Goal: Task Accomplishment & Management: Complete application form

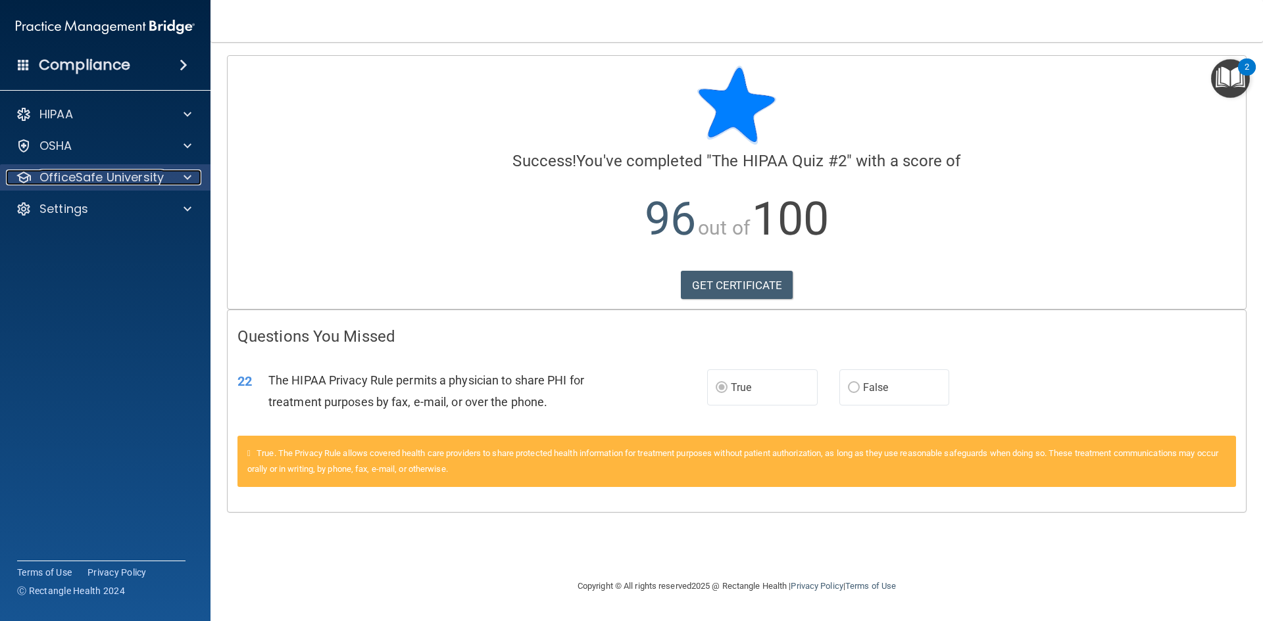
click at [117, 170] on p "OfficeSafe University" at bounding box center [101, 178] width 124 height 16
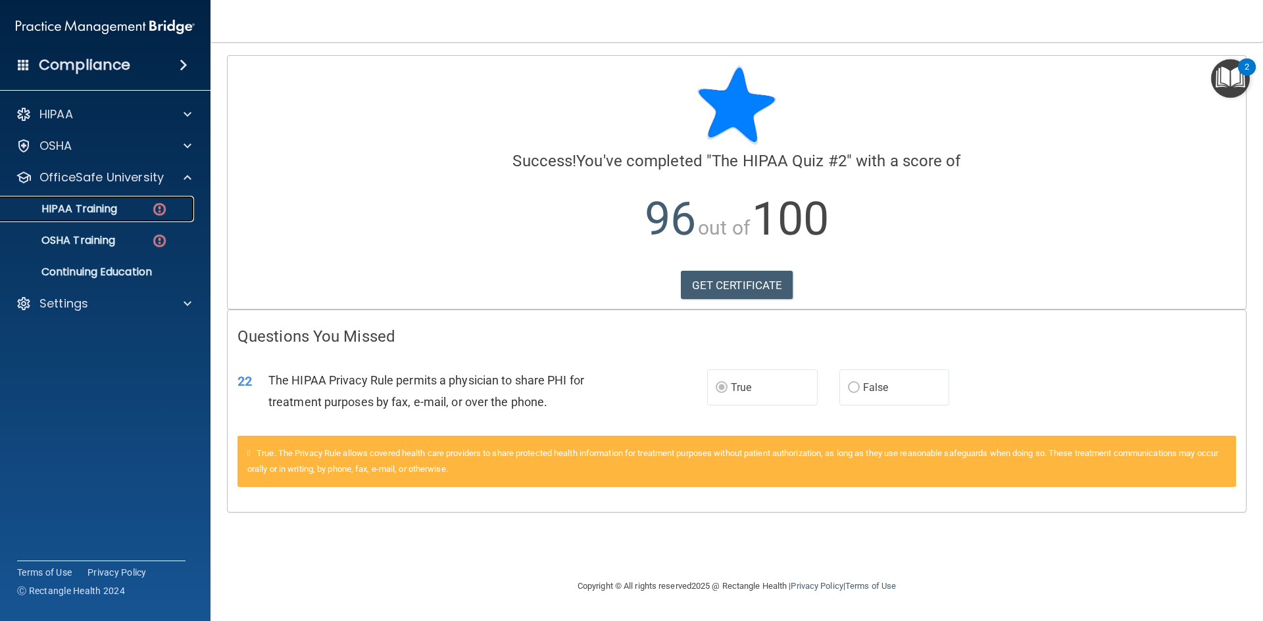
click at [120, 205] on div "HIPAA Training" at bounding box center [99, 209] width 180 height 13
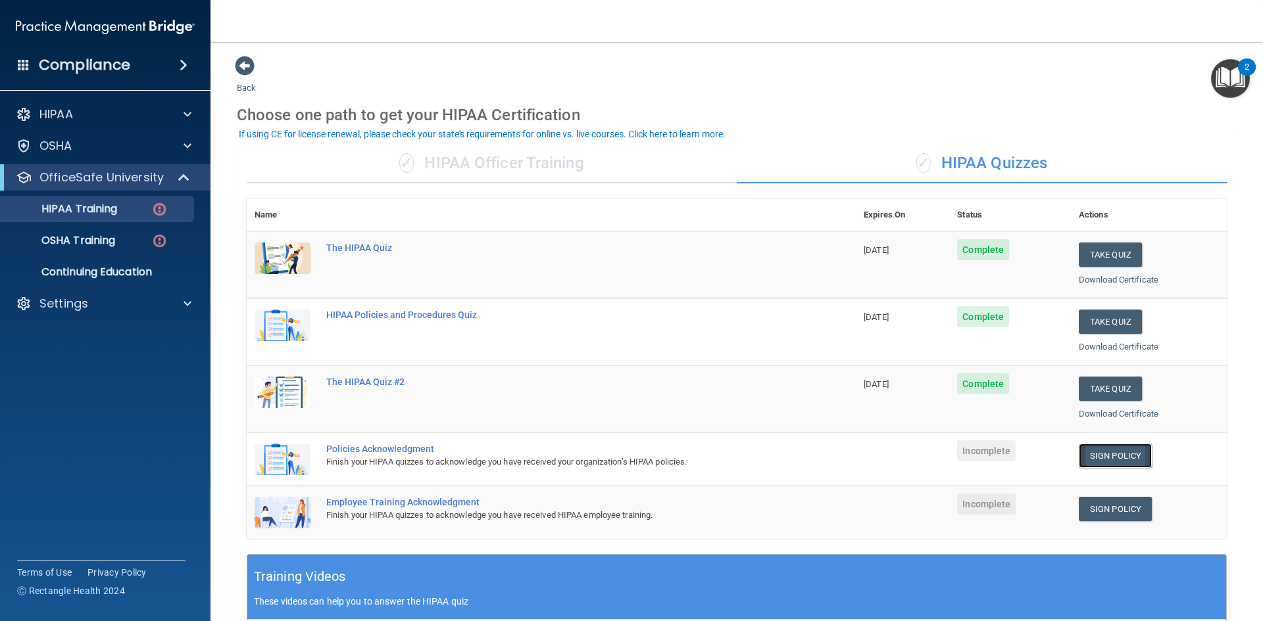
click at [1107, 460] on link "Sign Policy" at bounding box center [1115, 456] width 73 height 24
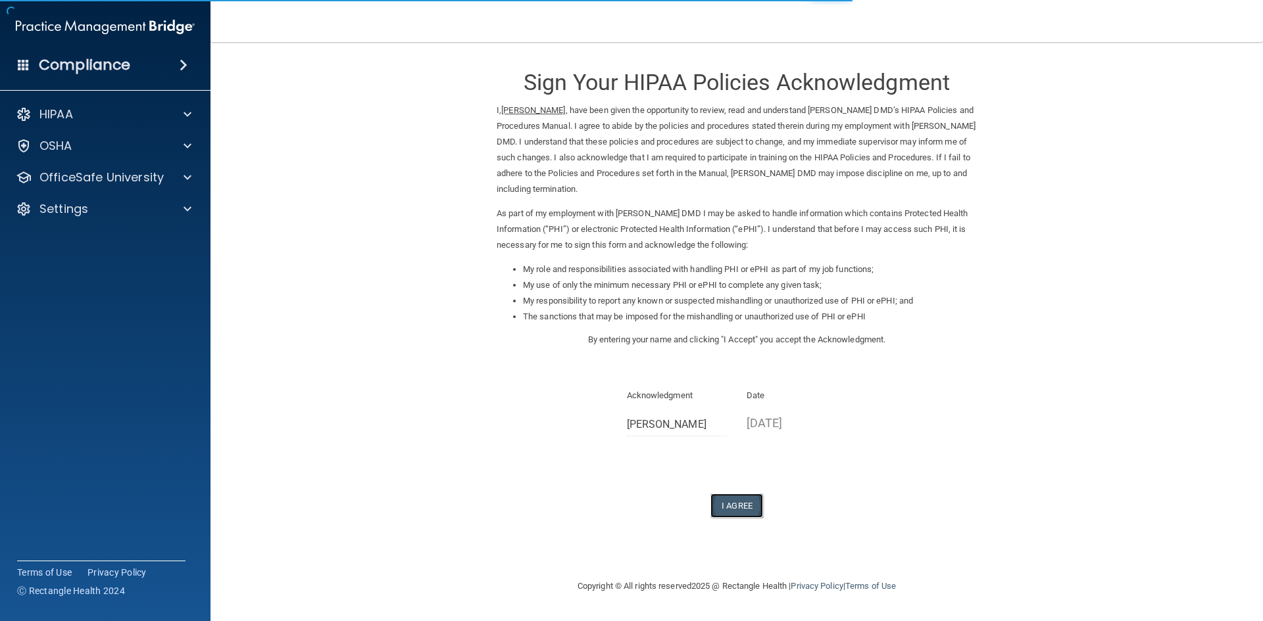
click at [735, 501] on button "I Agree" at bounding box center [736, 506] width 53 height 24
click at [736, 500] on button "I Agree" at bounding box center [736, 506] width 53 height 24
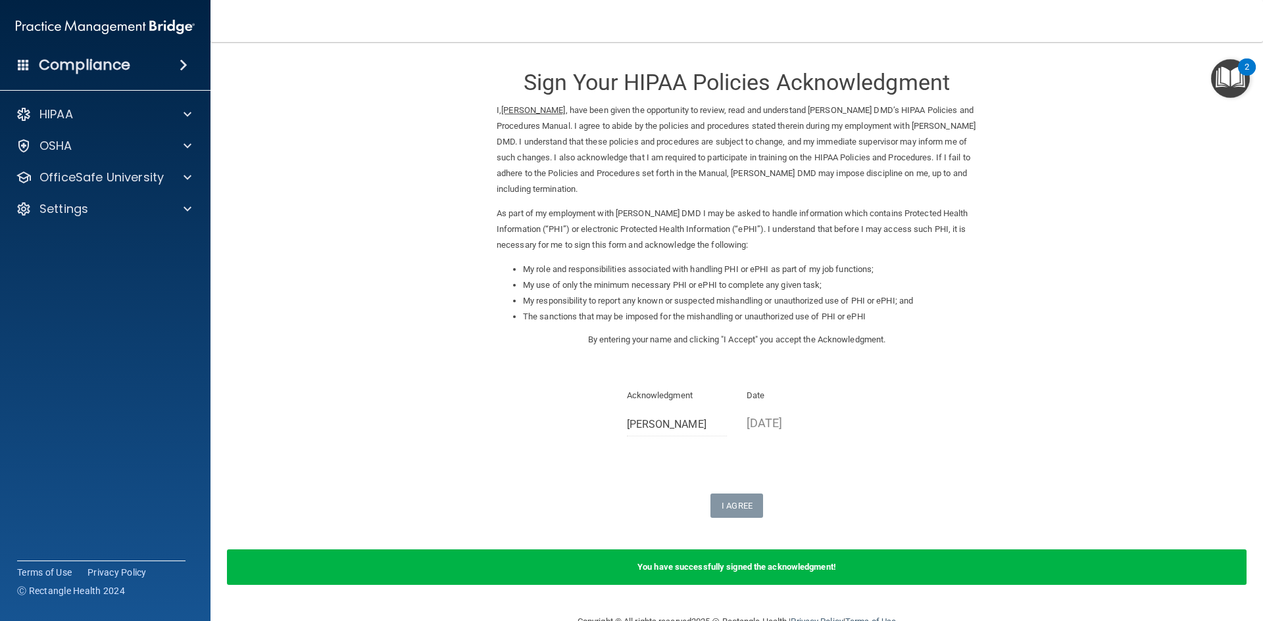
drag, startPoint x: 1167, startPoint y: 301, endPoint x: 1057, endPoint y: 165, distance: 174.5
click at [1166, 302] on form "Sign Your HIPAA Policies Acknowledgment I, Ashley Gorham , have been given the …" at bounding box center [737, 328] width 1000 height 546
click at [178, 149] on div at bounding box center [185, 146] width 33 height 16
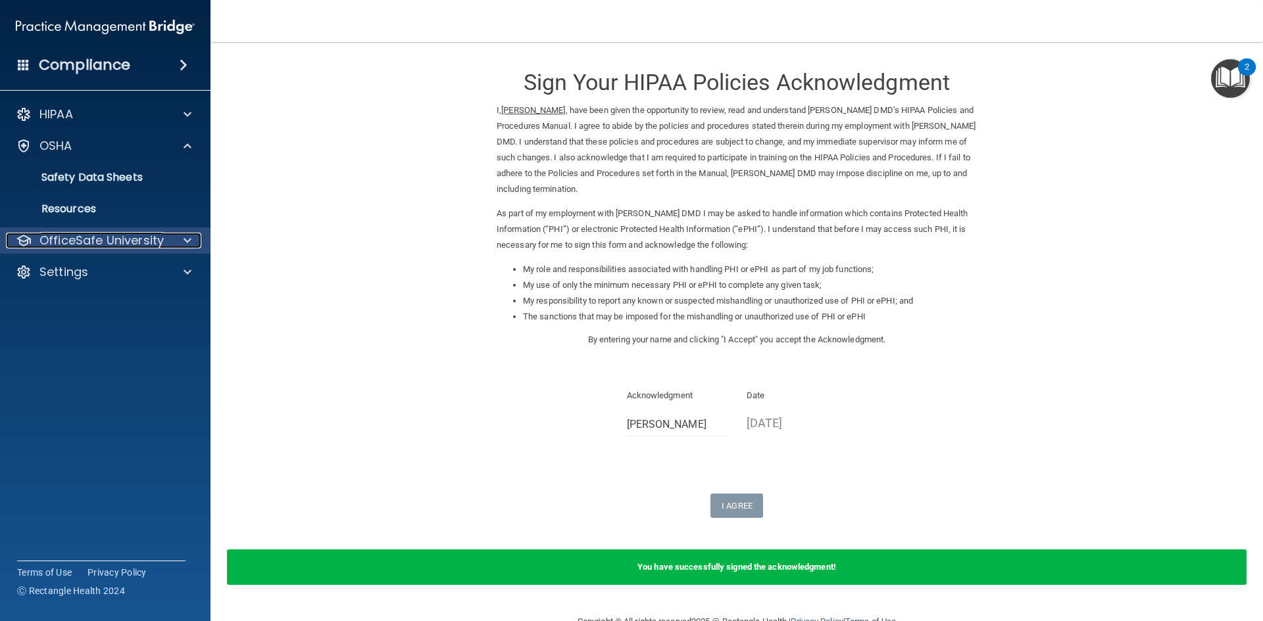
click at [129, 239] on p "OfficeSafe University" at bounding box center [101, 241] width 124 height 16
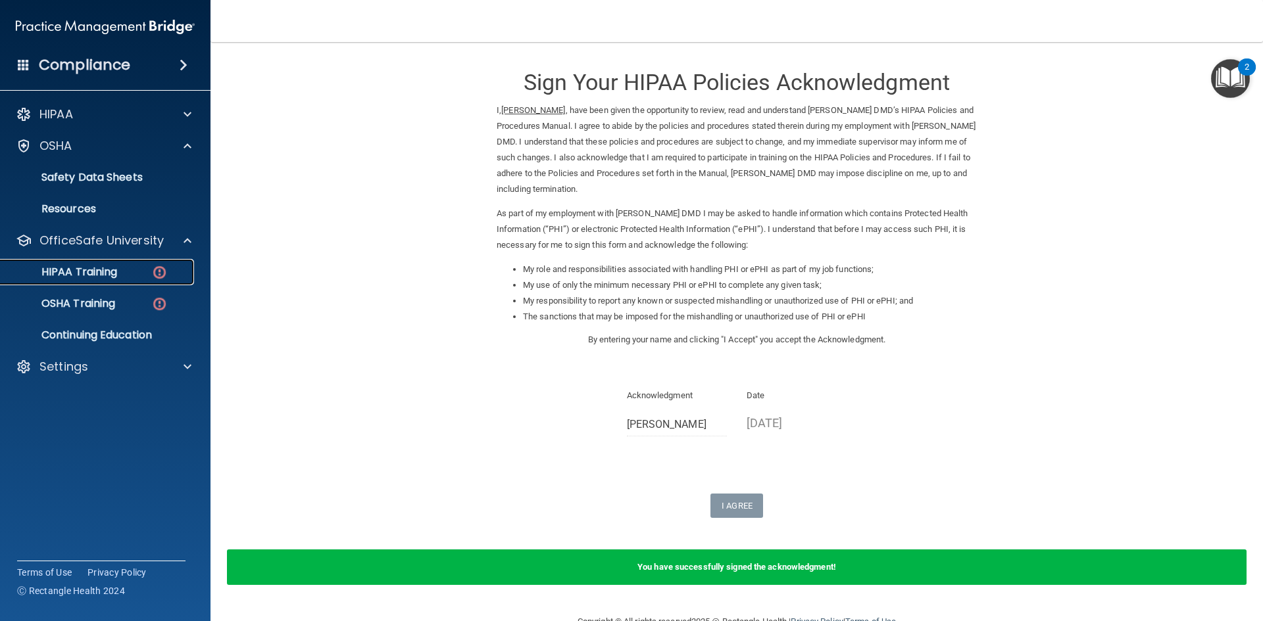
click at [157, 279] on img at bounding box center [159, 272] width 16 height 16
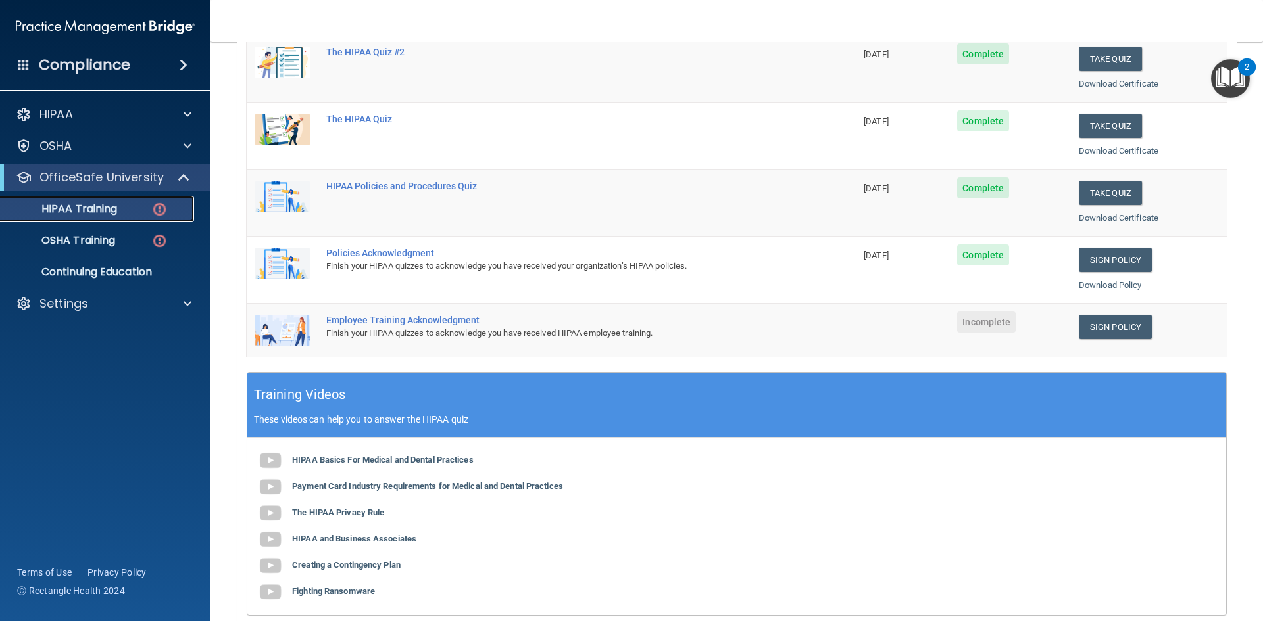
scroll to position [217, 0]
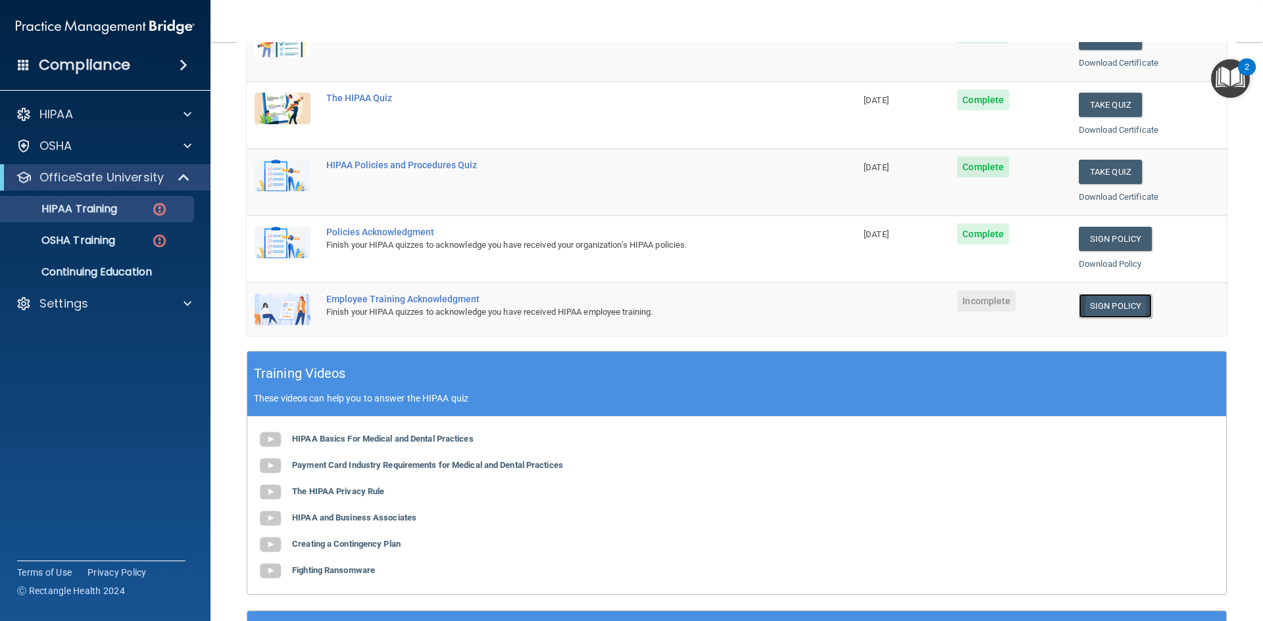
click at [1105, 308] on link "Sign Policy" at bounding box center [1115, 306] width 73 height 24
click at [1102, 308] on link "Sign Policy" at bounding box center [1115, 306] width 73 height 24
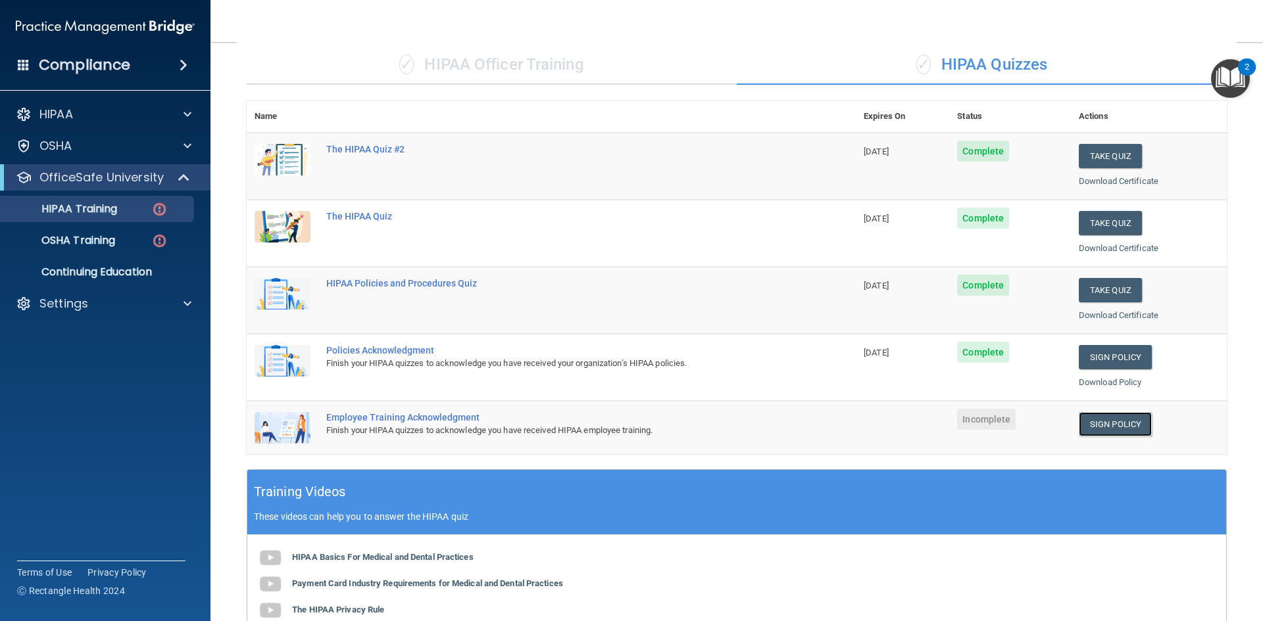
scroll to position [86, 0]
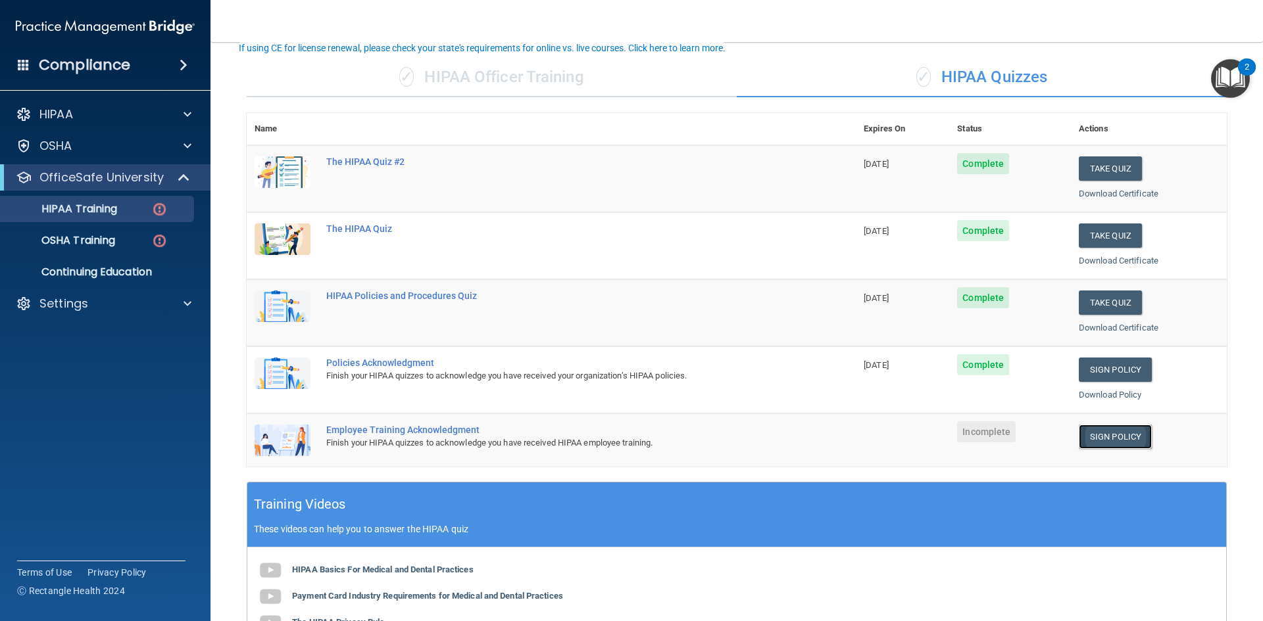
click at [1104, 430] on link "Sign Policy" at bounding box center [1115, 437] width 73 height 24
click at [1107, 429] on link "Sign Policy" at bounding box center [1115, 437] width 73 height 24
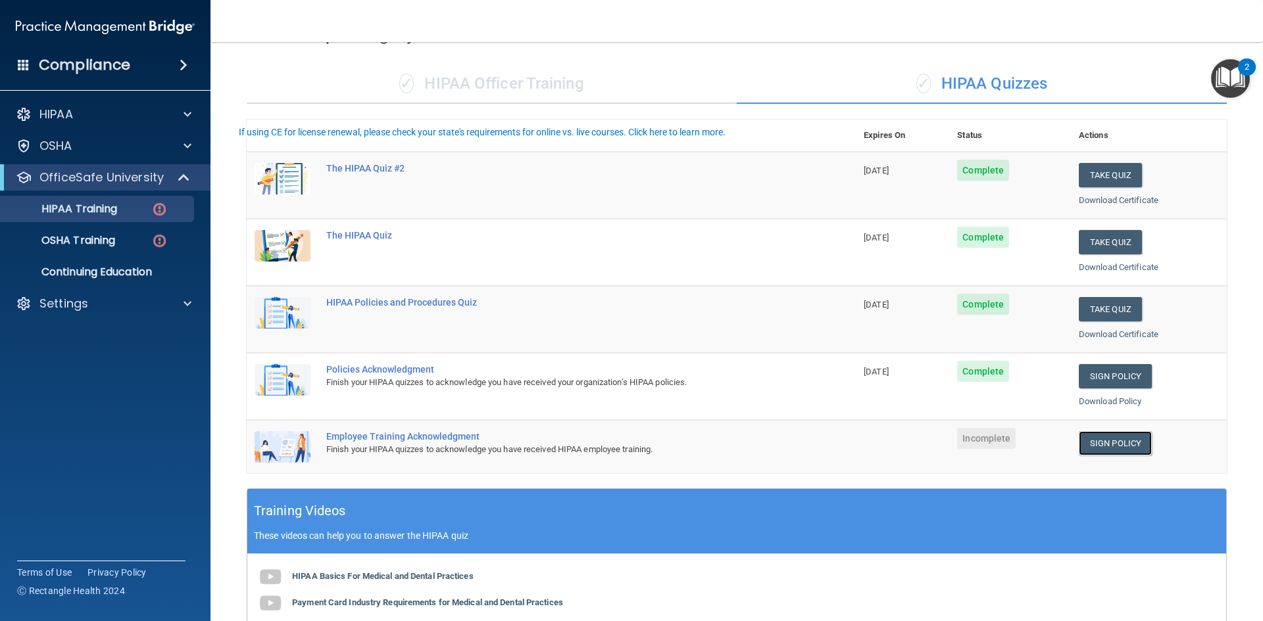
scroll to position [0, 0]
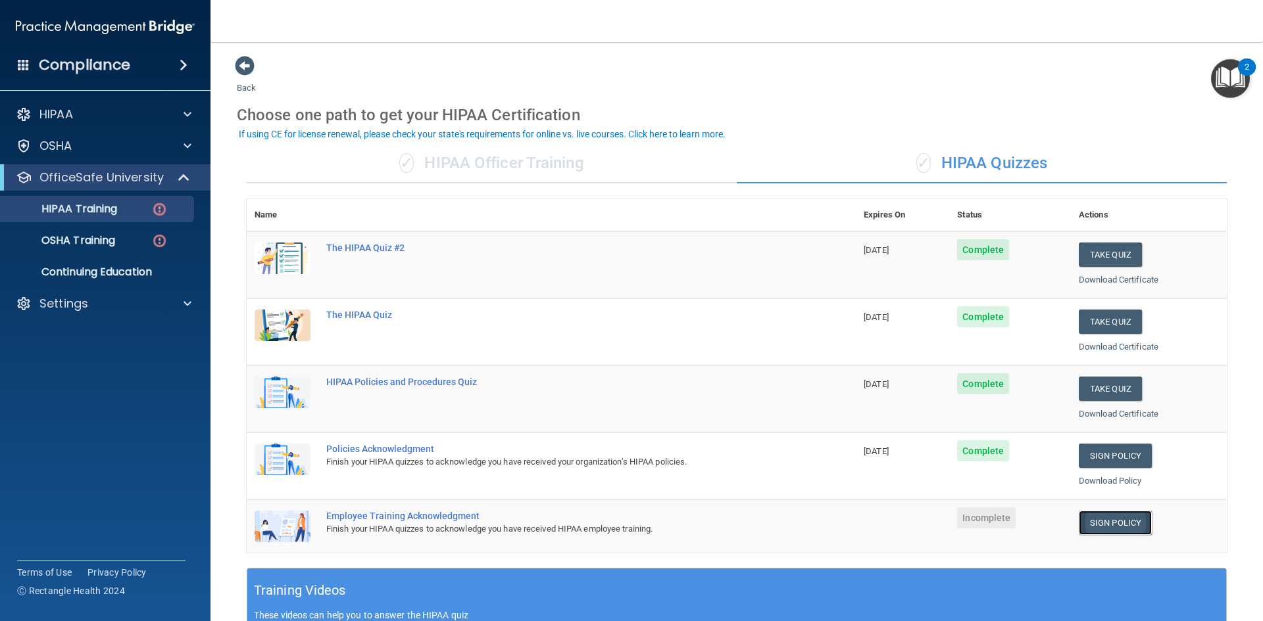
click at [1104, 518] on link "Sign Policy" at bounding box center [1115, 523] width 73 height 24
click at [1117, 518] on link "Sign Policy" at bounding box center [1115, 523] width 73 height 24
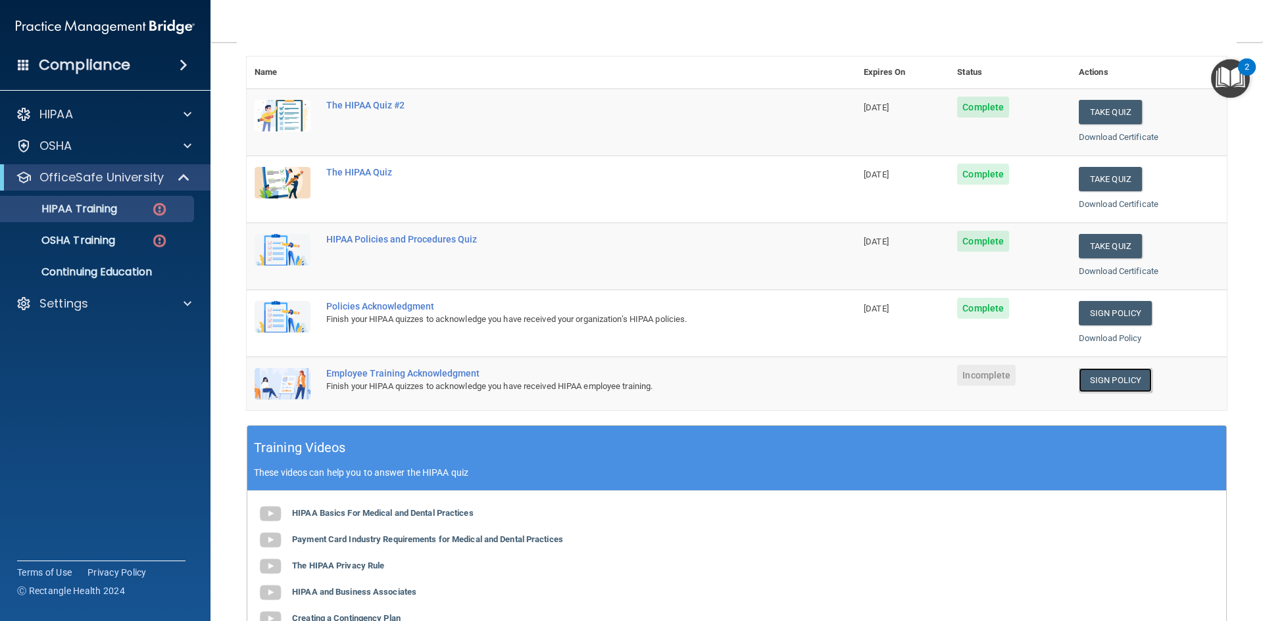
scroll to position [157, 0]
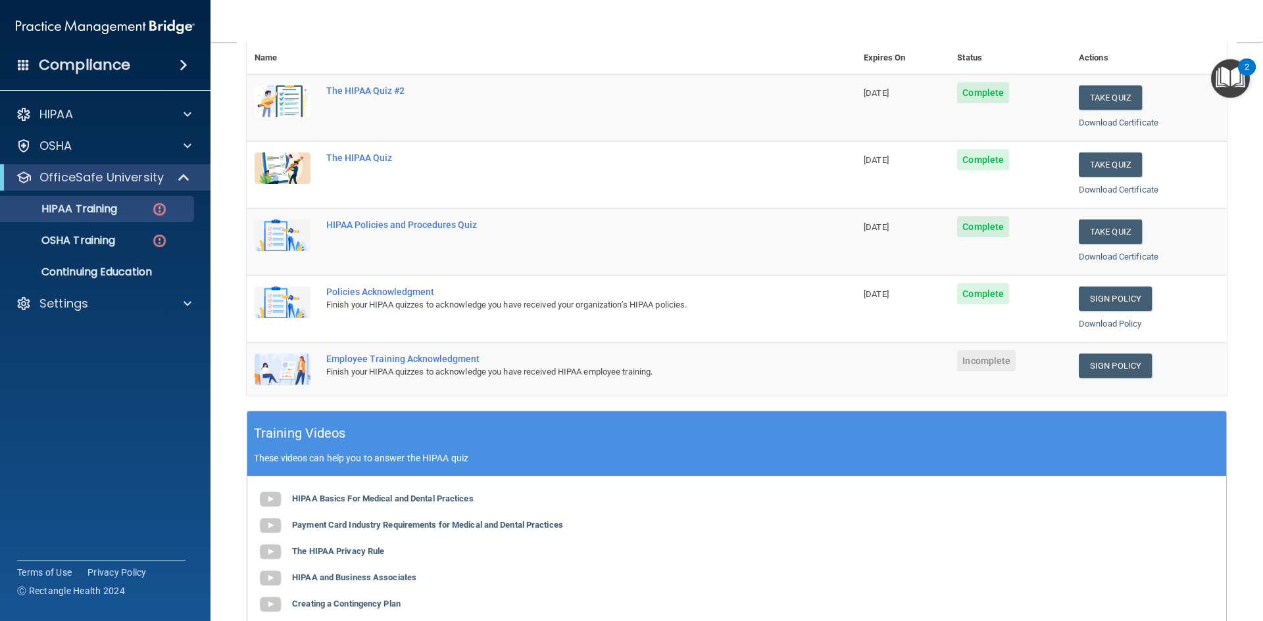
click at [455, 363] on div "Employee Training Acknowledgment" at bounding box center [558, 359] width 464 height 11
click at [1088, 370] on link "Sign Policy" at bounding box center [1115, 366] width 73 height 24
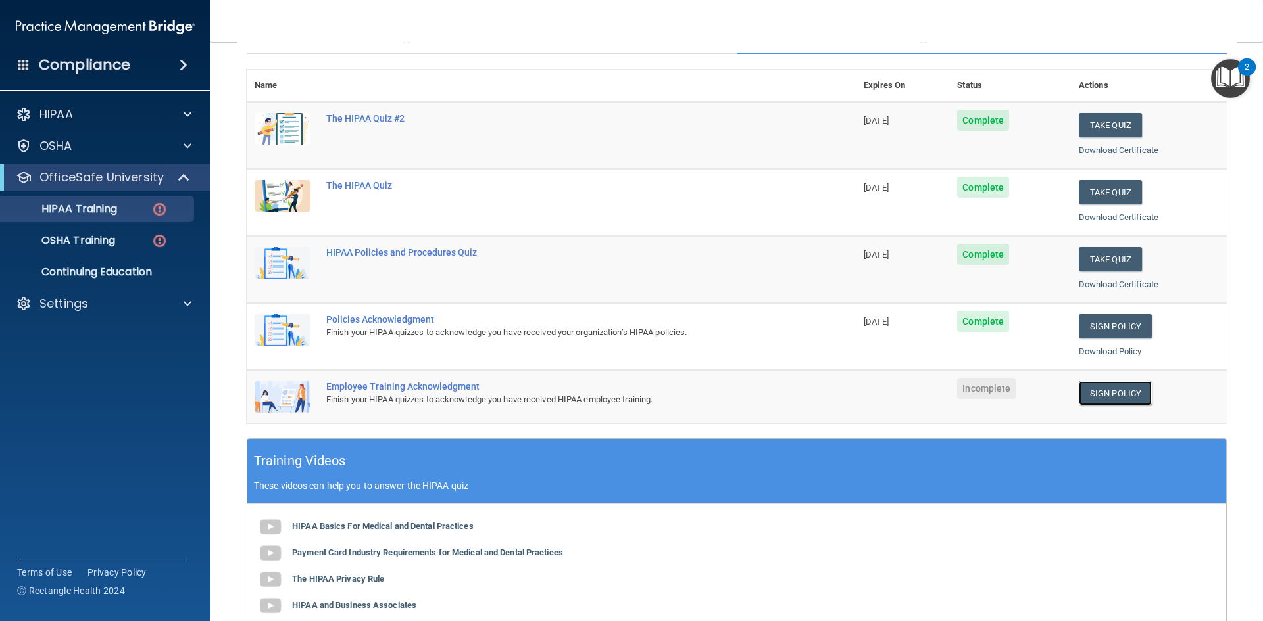
scroll to position [116, 0]
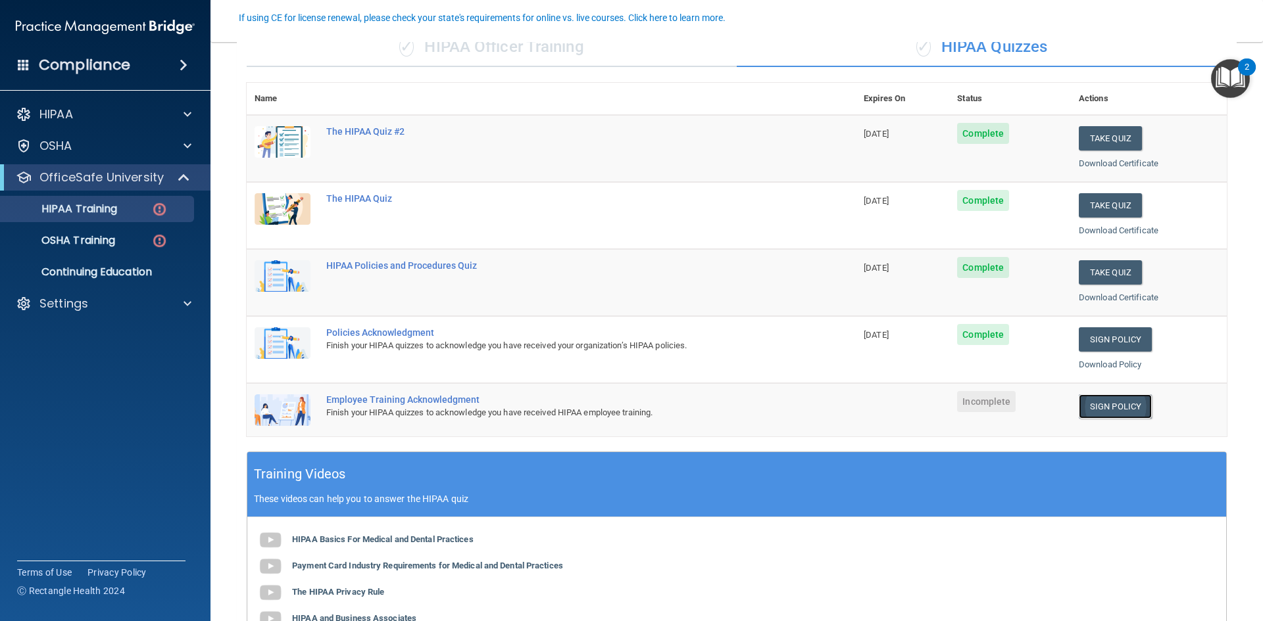
click at [1113, 410] on link "Sign Policy" at bounding box center [1115, 407] width 73 height 24
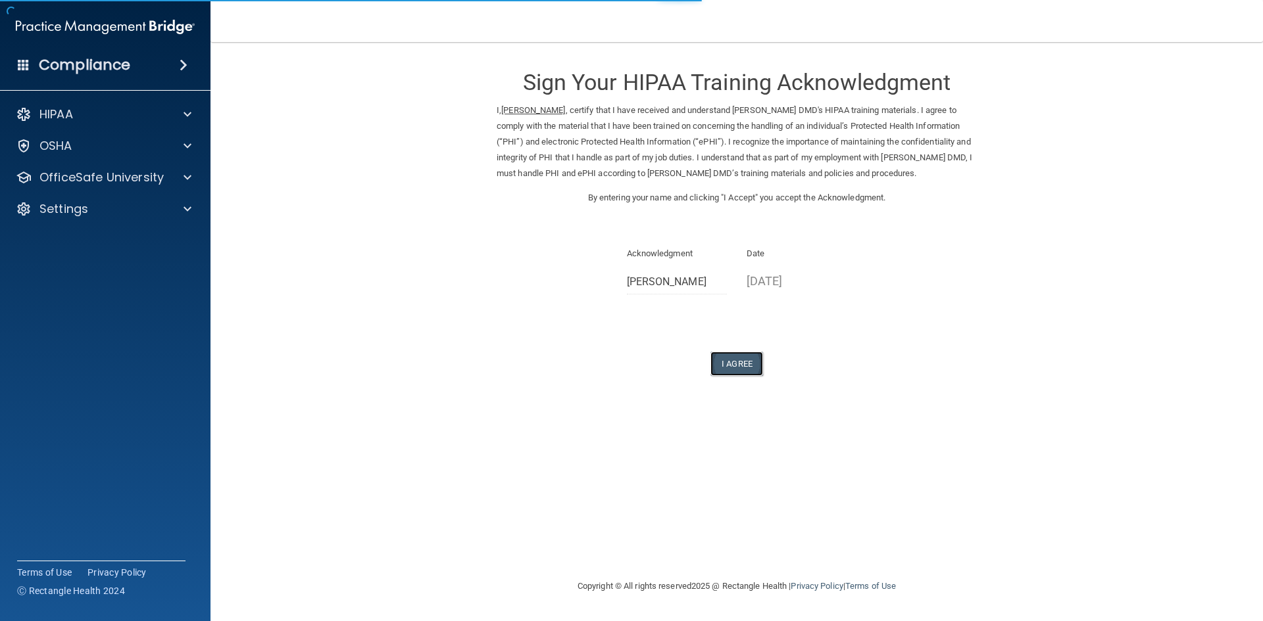
click at [739, 366] on button "I Agree" at bounding box center [736, 364] width 53 height 24
click at [738, 362] on button "I Agree" at bounding box center [736, 364] width 53 height 24
click at [747, 364] on button "I Agree" at bounding box center [736, 364] width 53 height 24
click at [735, 374] on button "I Agree" at bounding box center [736, 364] width 53 height 24
click at [739, 373] on button "I Agree" at bounding box center [736, 364] width 53 height 24
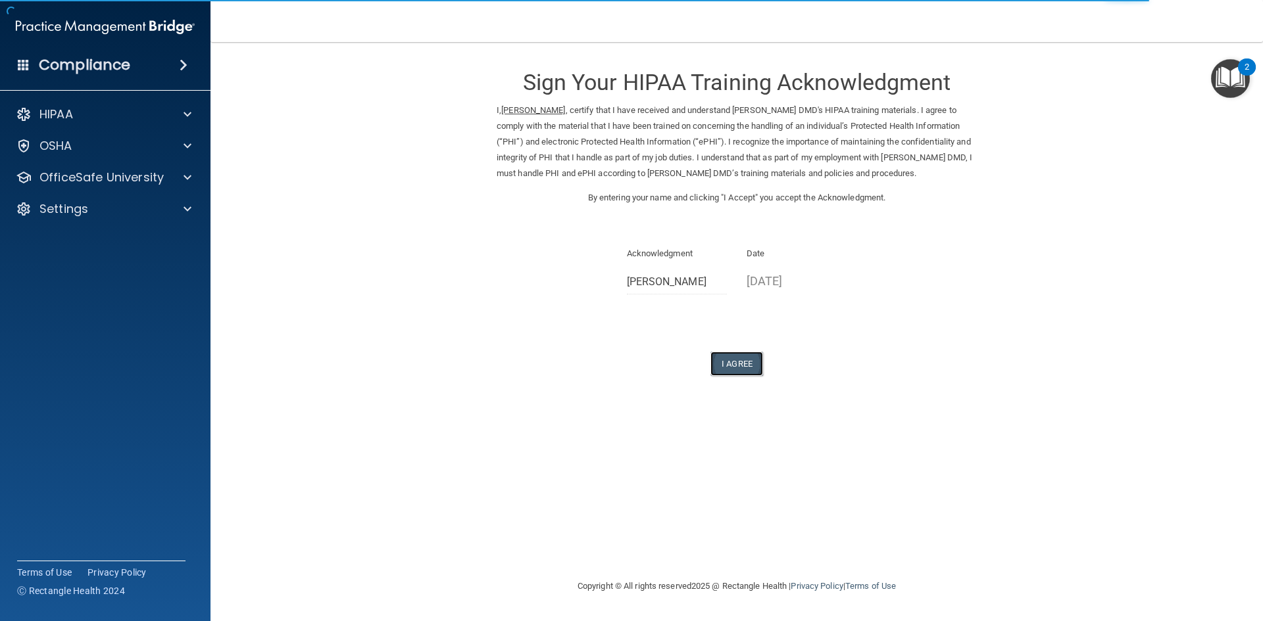
click at [737, 369] on button "I Agree" at bounding box center [736, 364] width 53 height 24
click at [734, 370] on button "I Agree" at bounding box center [736, 364] width 53 height 24
click at [732, 364] on button "I Agree" at bounding box center [736, 364] width 53 height 24
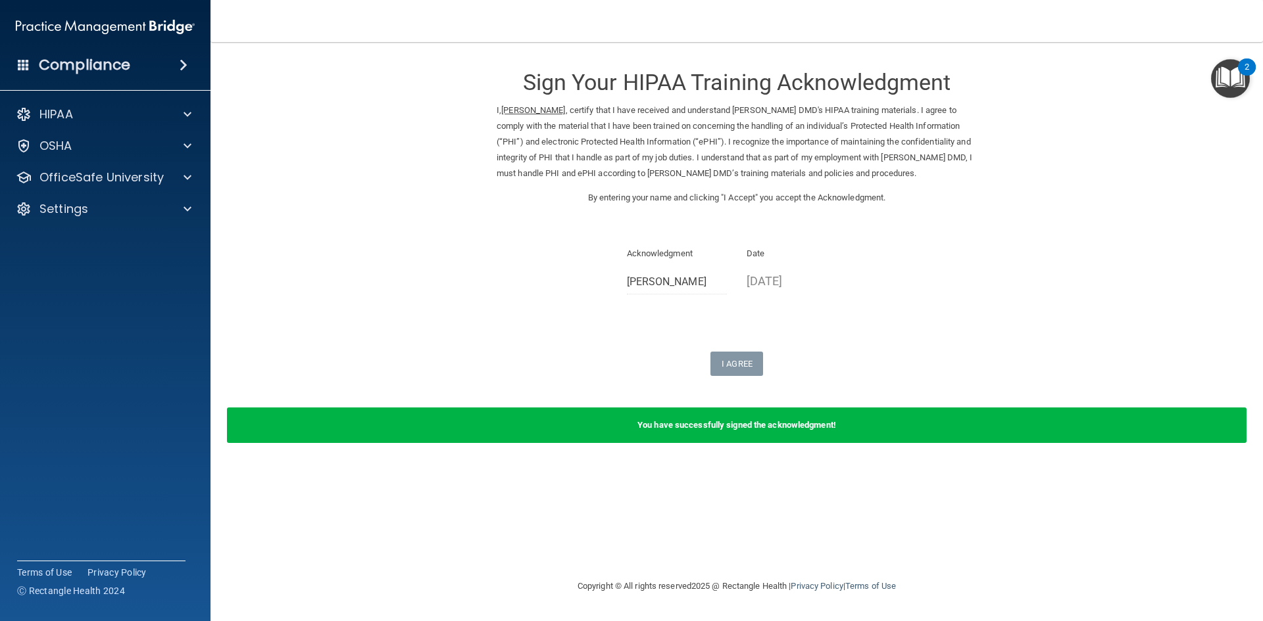
click at [718, 433] on div "You have successfully signed the acknowledgment!" at bounding box center [736, 426] width 1019 height 36
click at [647, 366] on div "I Agree" at bounding box center [737, 364] width 480 height 24
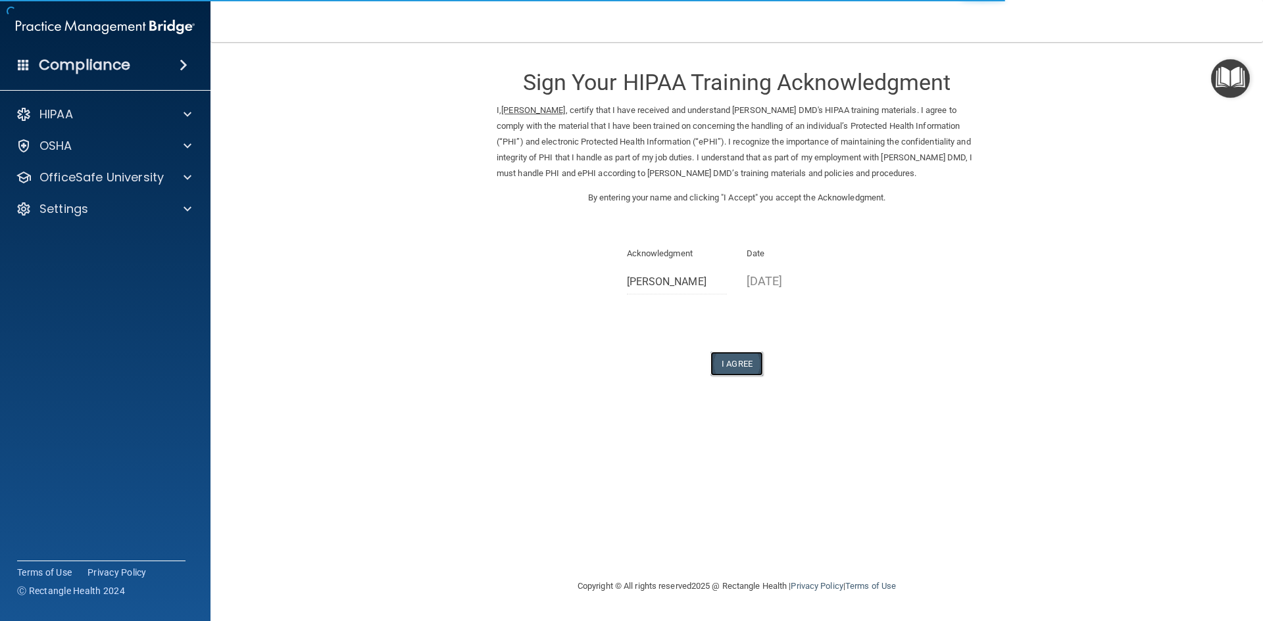
click at [731, 370] on button "I Agree" at bounding box center [736, 364] width 53 height 24
click at [746, 366] on button "I Agree" at bounding box center [736, 364] width 53 height 24
click at [1250, 67] on div "2" at bounding box center [1247, 67] width 18 height 17
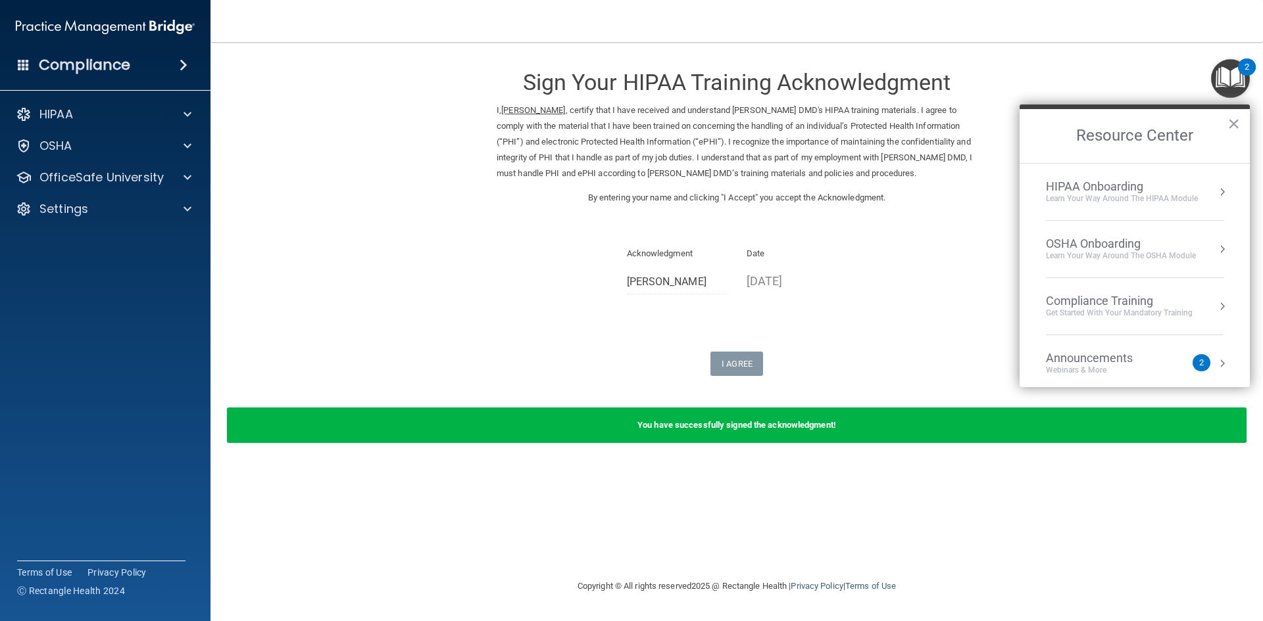
scroll to position [74, 0]
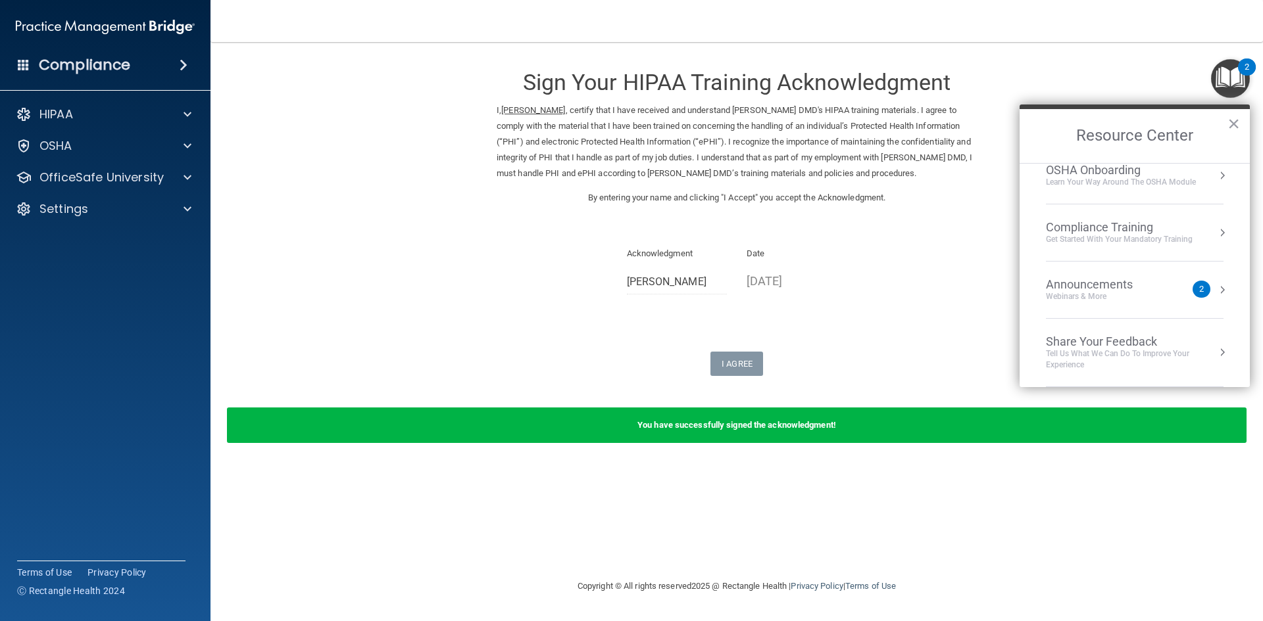
click at [1185, 291] on div "Announcements Webinars & More 2" at bounding box center [1135, 290] width 178 height 25
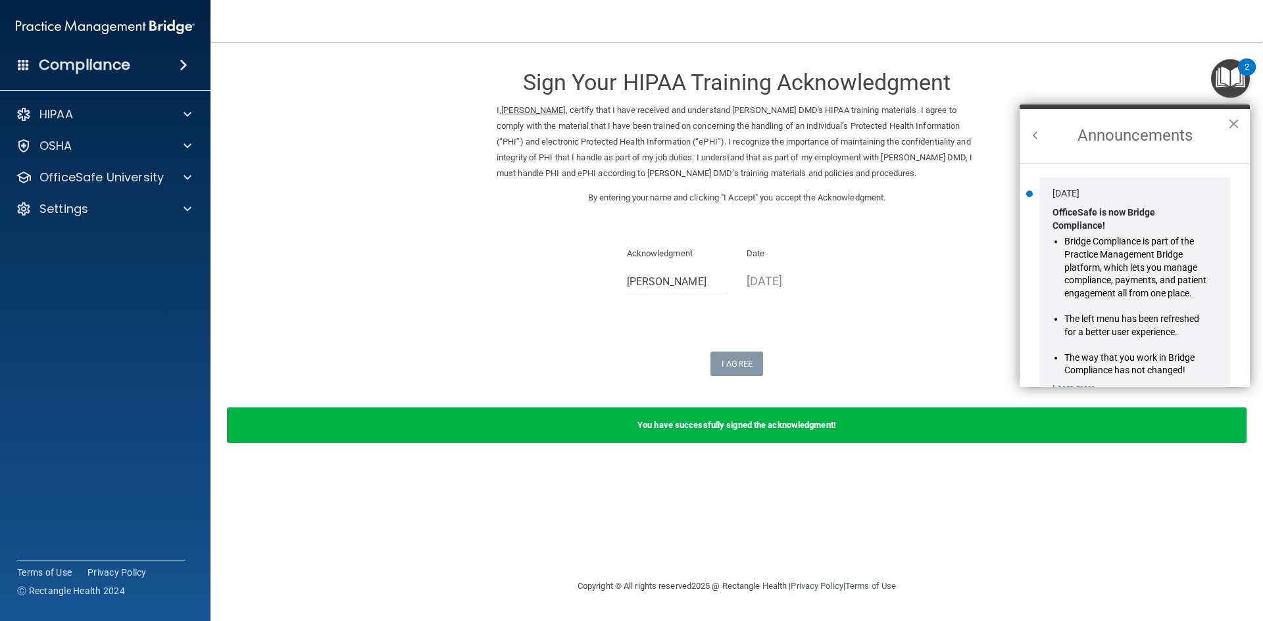
scroll to position [0, 0]
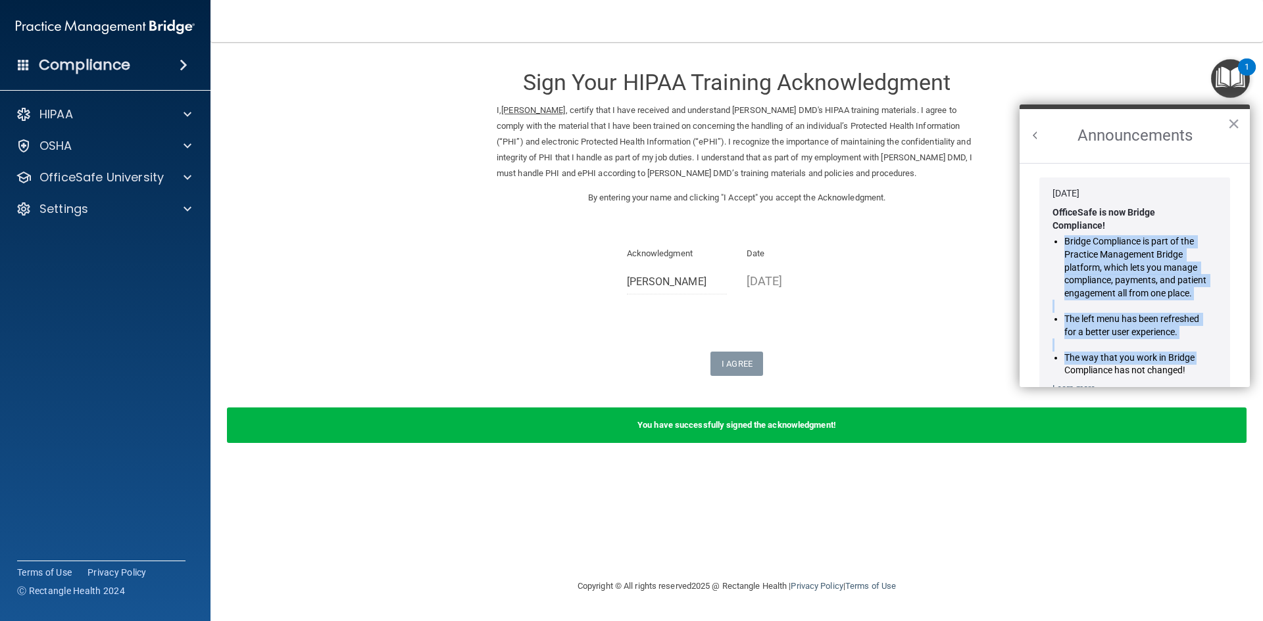
drag, startPoint x: 1238, startPoint y: 223, endPoint x: 1236, endPoint y: 260, distance: 37.5
click at [1248, 352] on ol "Jan 30, 2024 OfficeSafe is now Bridge Compliance! Bridge Compliance is part of …" at bounding box center [1134, 275] width 230 height 224
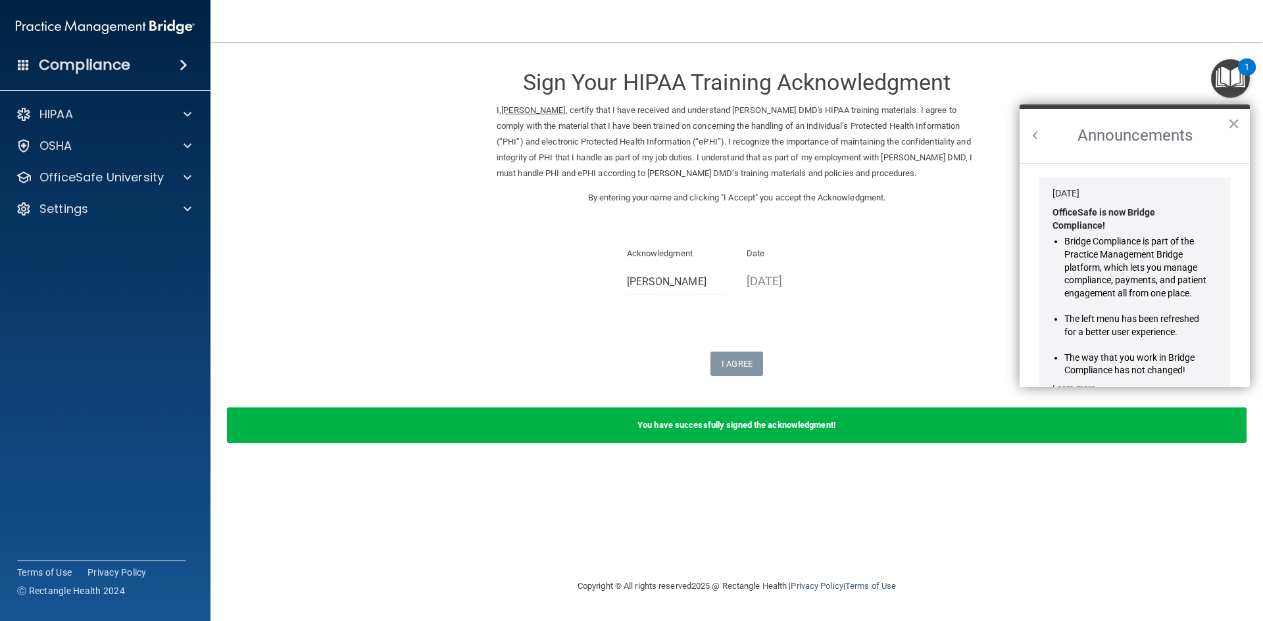
click at [1173, 164] on ol "Jan 30, 2024 OfficeSafe is now Bridge Compliance! Bridge Compliance is part of …" at bounding box center [1134, 275] width 230 height 224
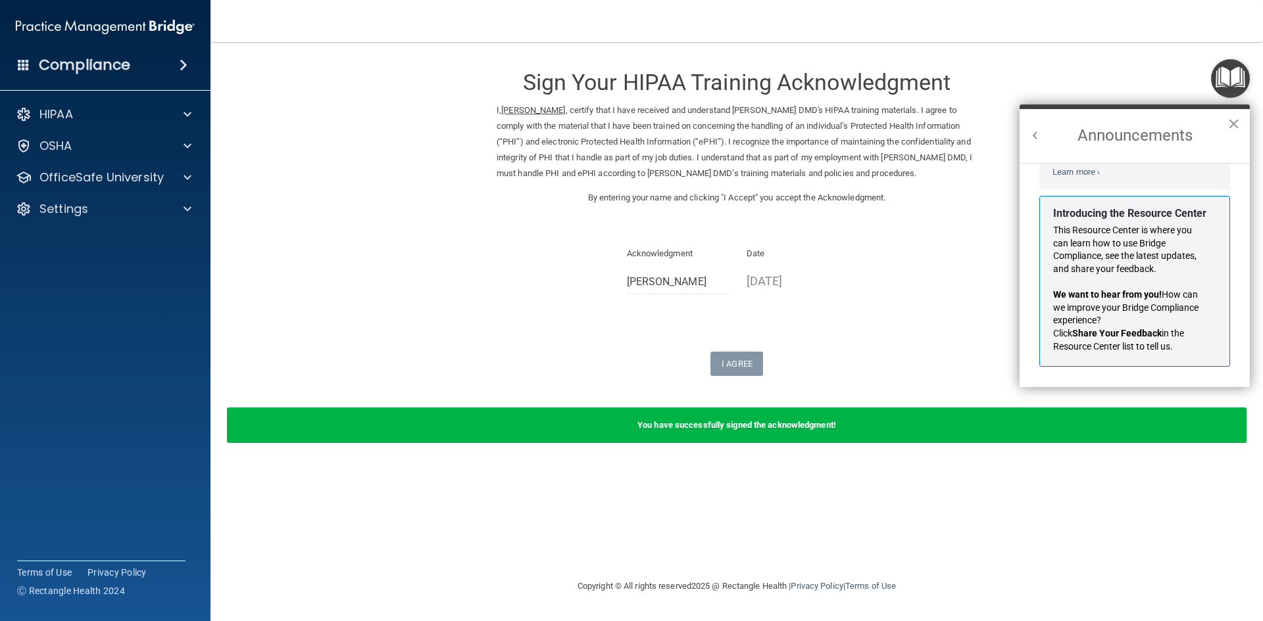
click at [742, 370] on form "Sign Your HIPAA Training Acknowledgment I, Ashley Gorham , certify that I have …" at bounding box center [737, 257] width 1000 height 404
click at [1232, 113] on button "×" at bounding box center [1233, 123] width 12 height 21
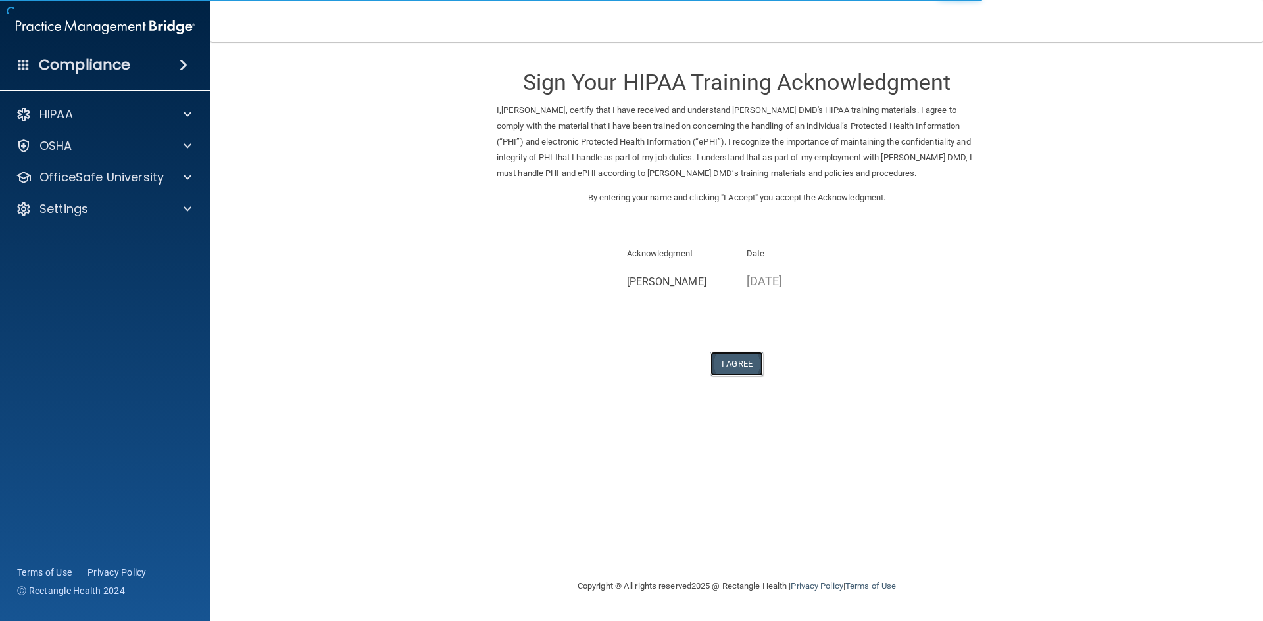
click at [741, 360] on button "I Agree" at bounding box center [736, 364] width 53 height 24
click at [730, 362] on button "I Agree" at bounding box center [736, 364] width 53 height 24
click at [710, 352] on button "I Agree" at bounding box center [736, 364] width 53 height 24
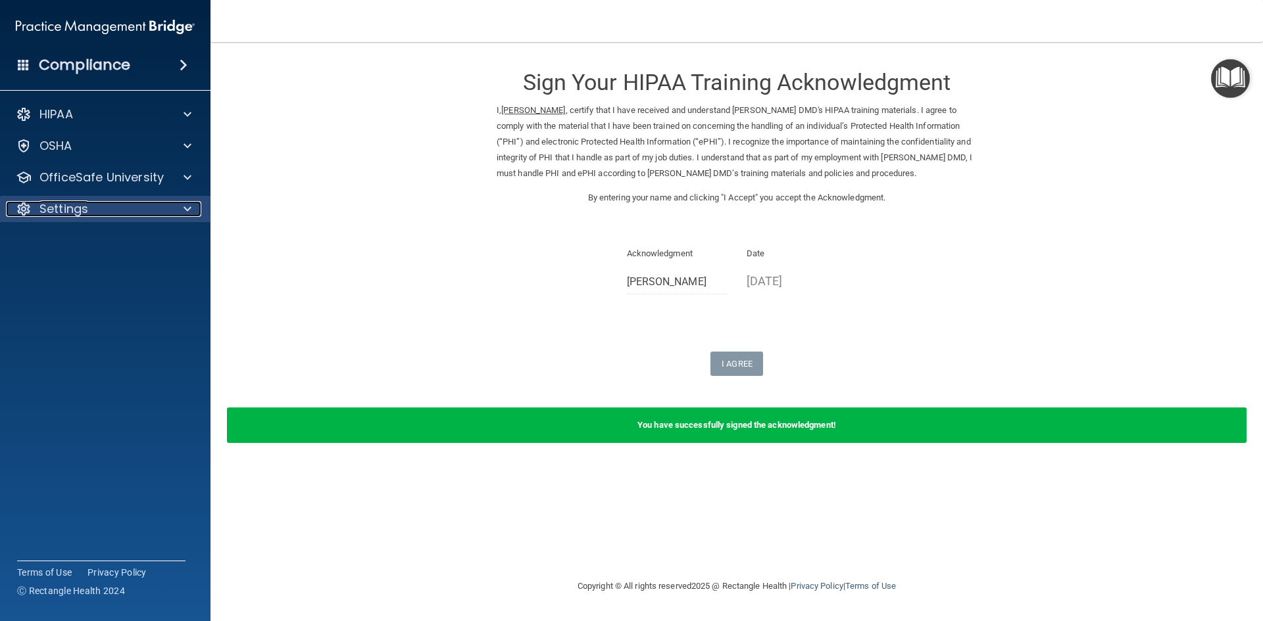
click at [160, 203] on div "Settings" at bounding box center [87, 209] width 163 height 16
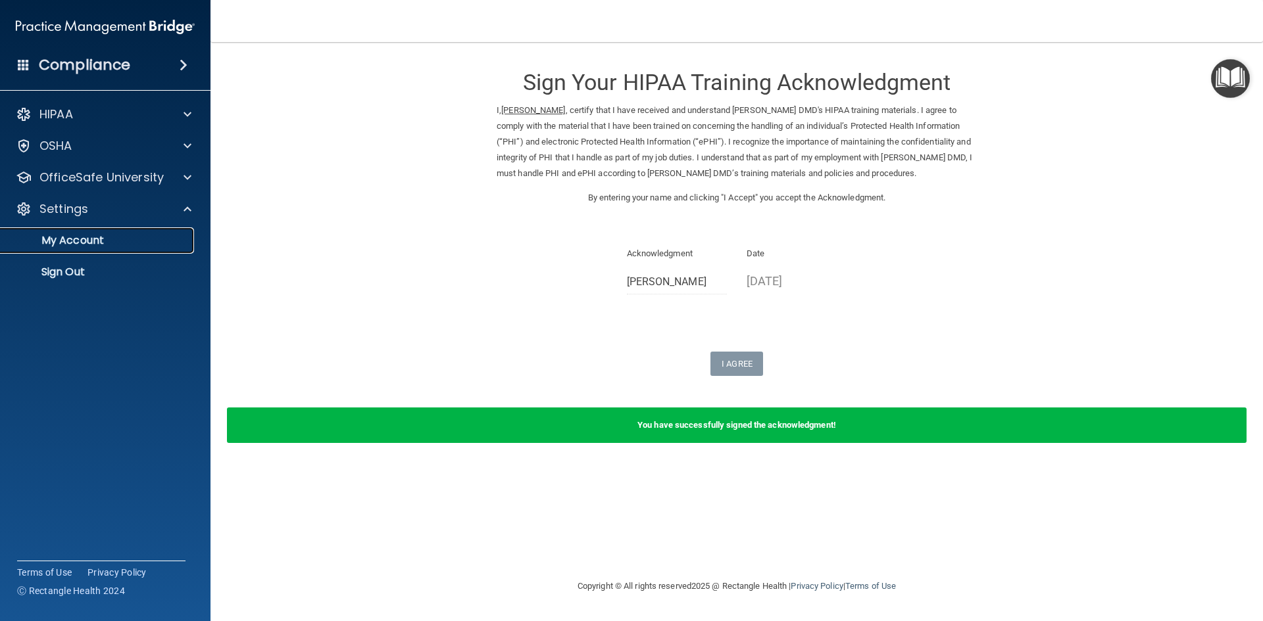
click at [121, 241] on p "My Account" at bounding box center [99, 240] width 180 height 13
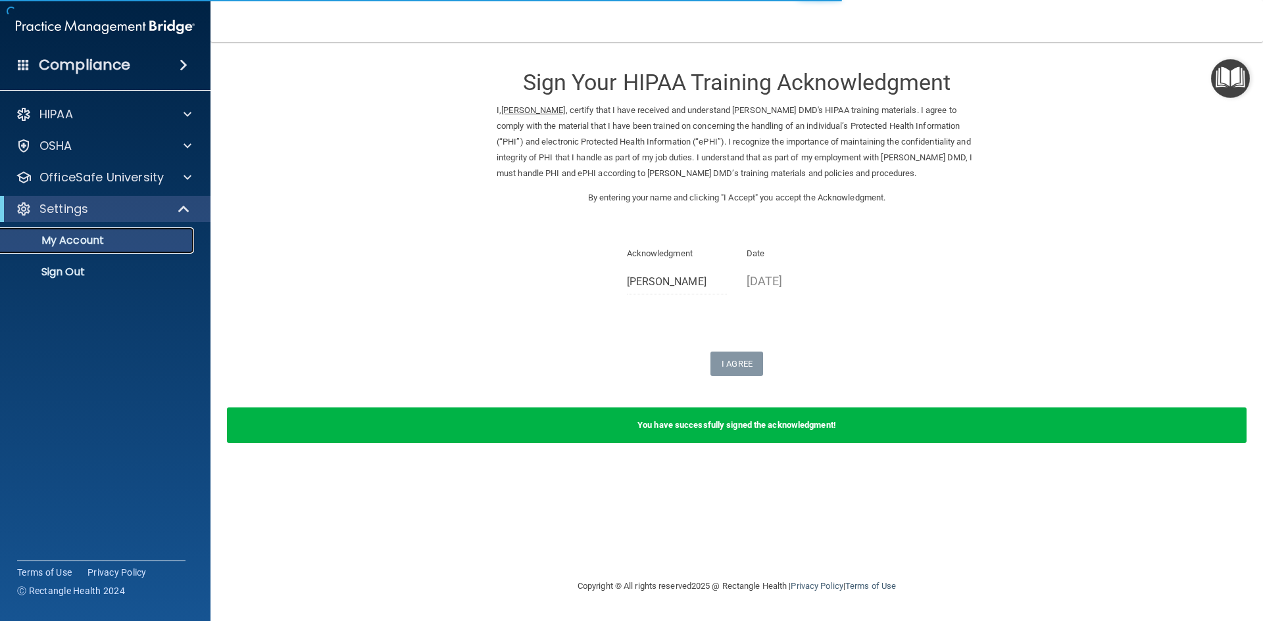
click at [115, 244] on p "My Account" at bounding box center [99, 240] width 180 height 13
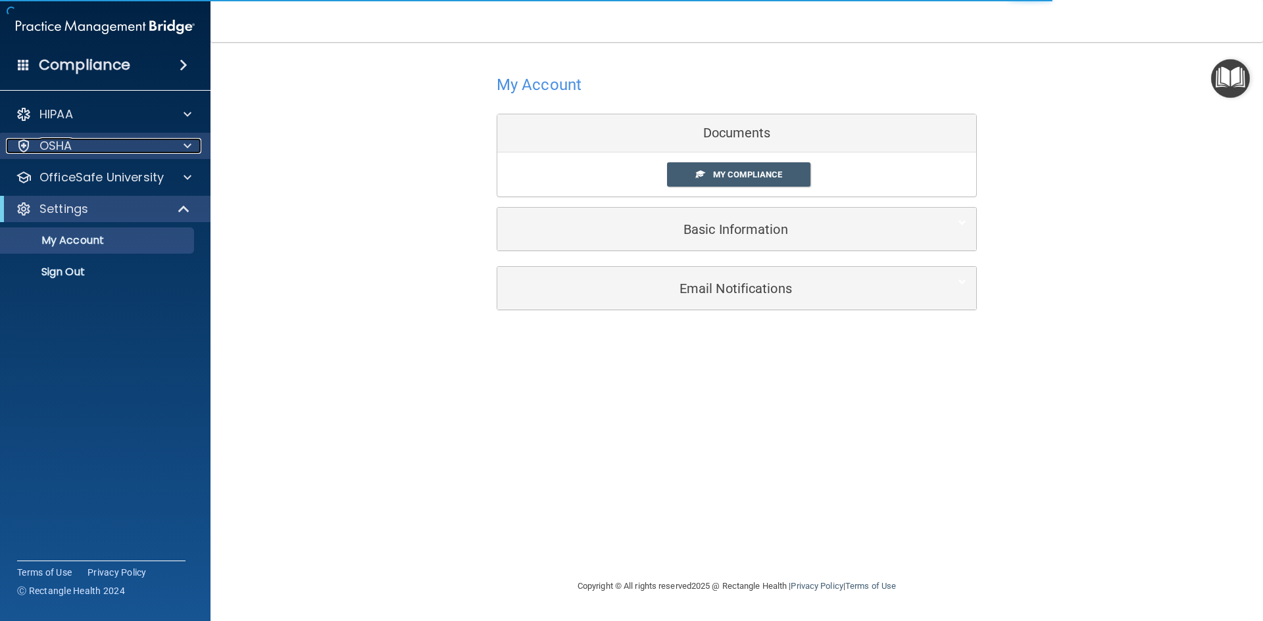
click at [157, 149] on div "OSHA" at bounding box center [87, 146] width 163 height 16
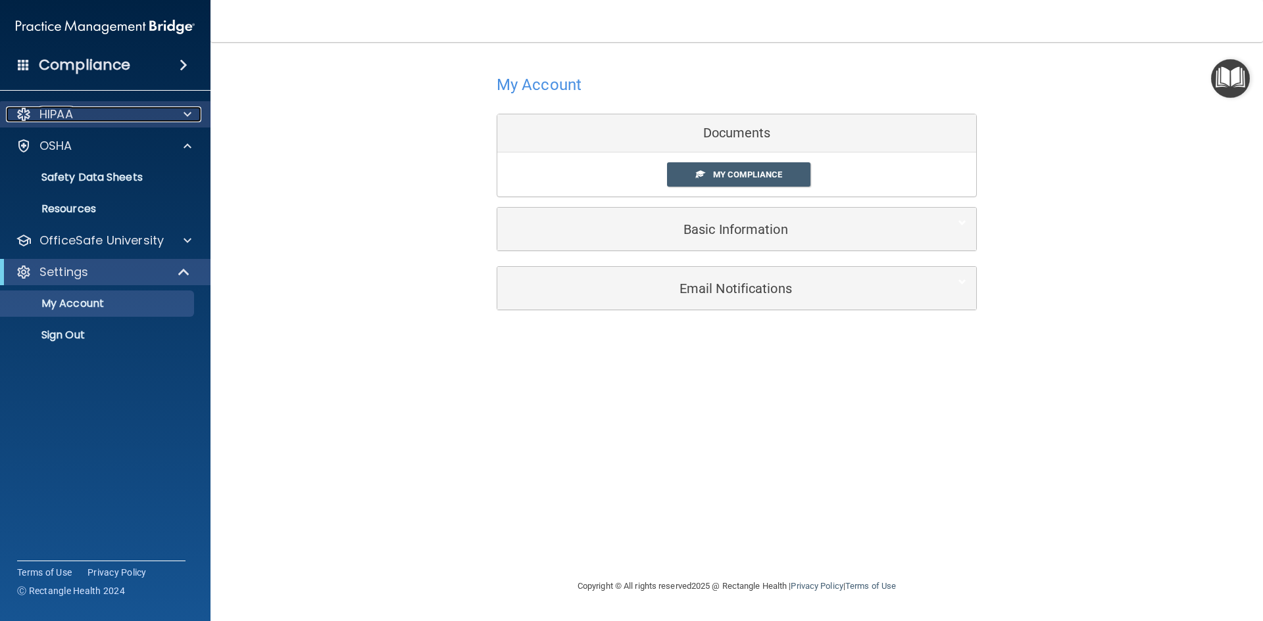
click at [172, 117] on div at bounding box center [185, 115] width 33 height 16
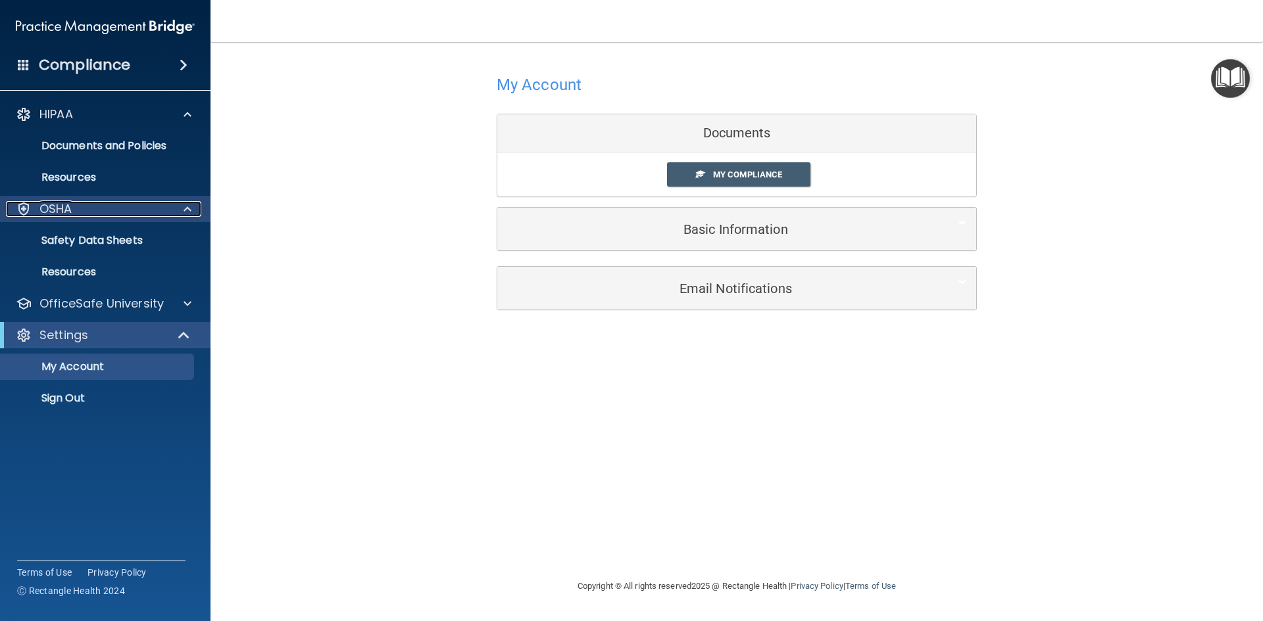
click at [173, 216] on div at bounding box center [185, 209] width 33 height 16
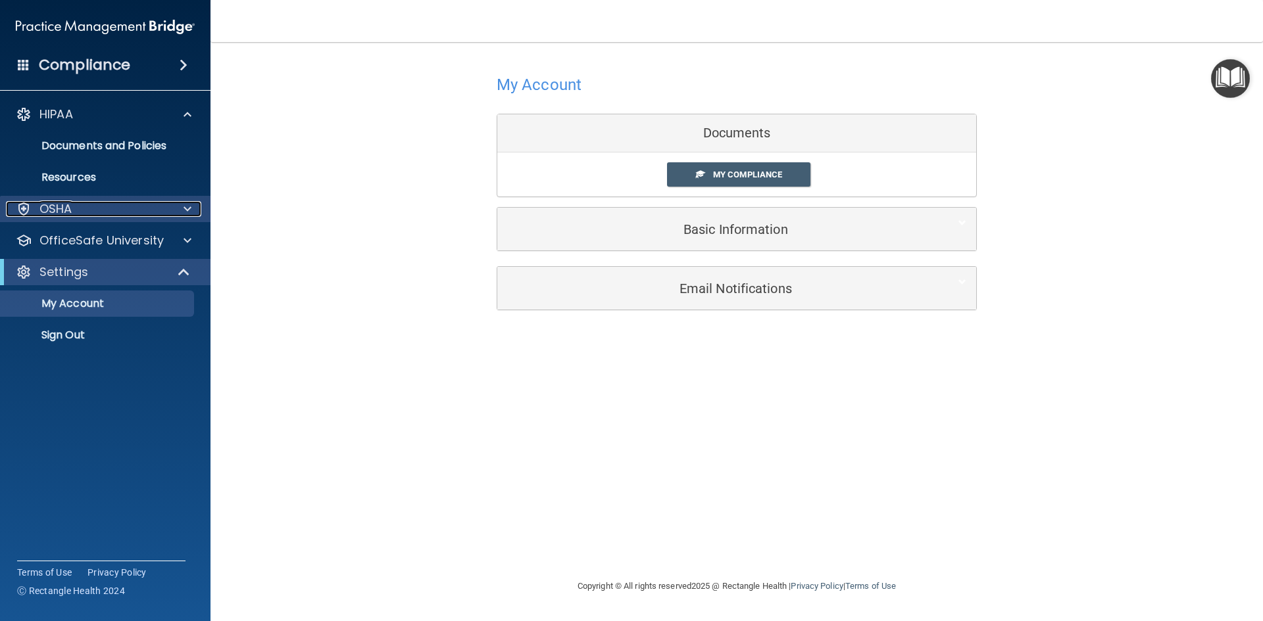
click at [173, 216] on div at bounding box center [185, 209] width 33 height 16
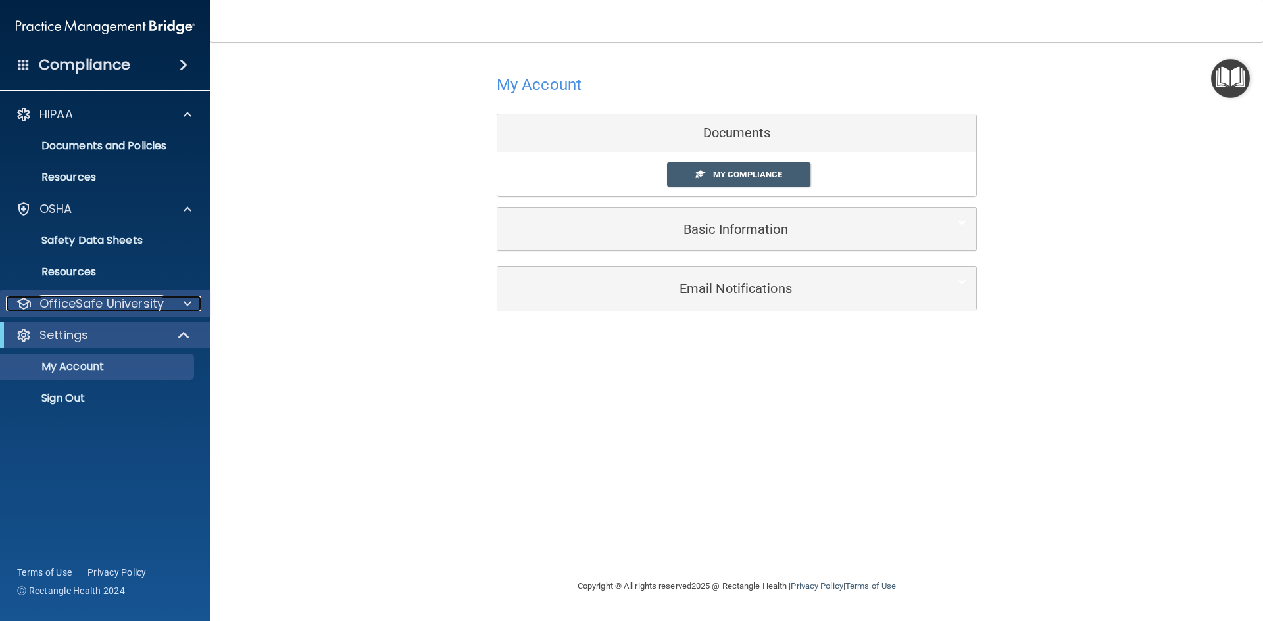
click at [143, 303] on p "OfficeSafe University" at bounding box center [101, 304] width 124 height 16
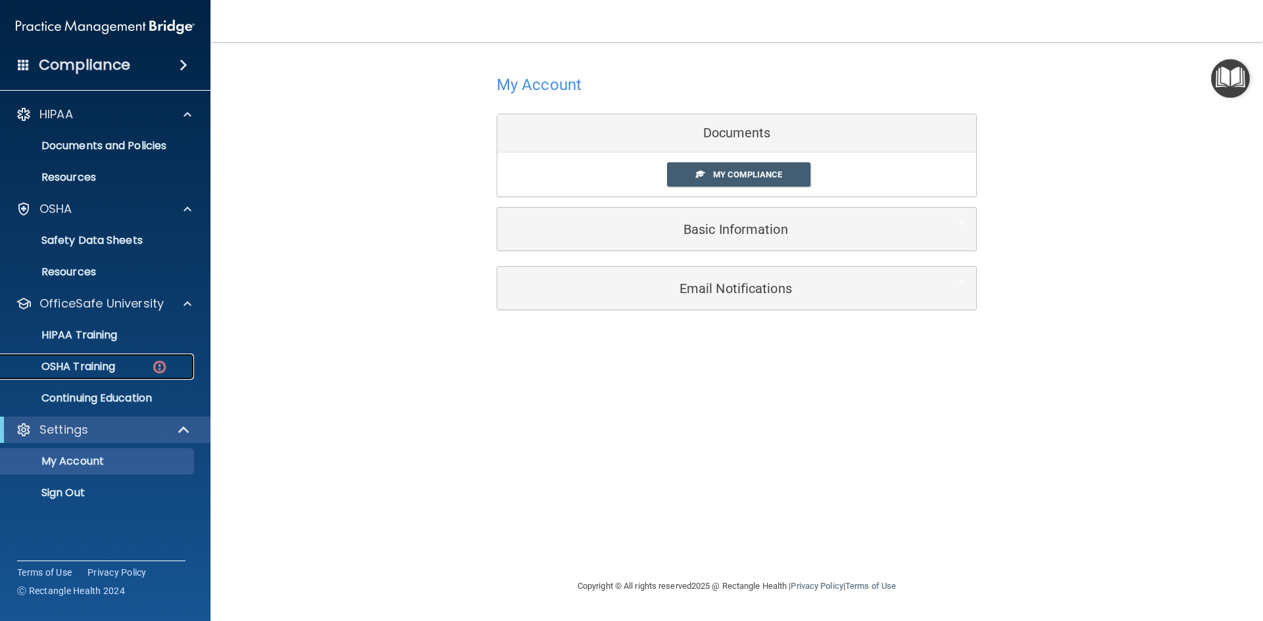
click at [169, 367] on div "OSHA Training" at bounding box center [99, 366] width 180 height 13
